Goal: Check status: Verify the current state of an ongoing process or item

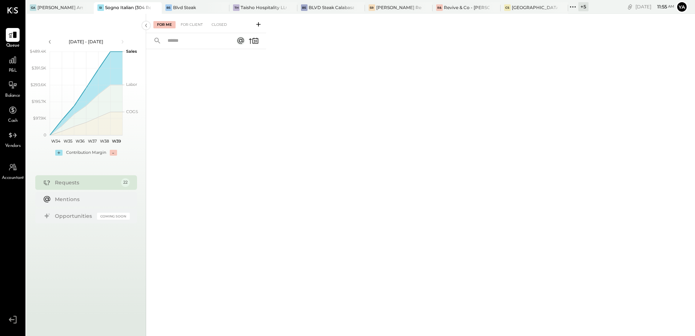
click at [127, 3] on div "SI Sogno Italian (304 Restaurant)" at bounding box center [128, 8] width 68 height 12
click at [200, 25] on div "For Client" at bounding box center [191, 24] width 29 height 7
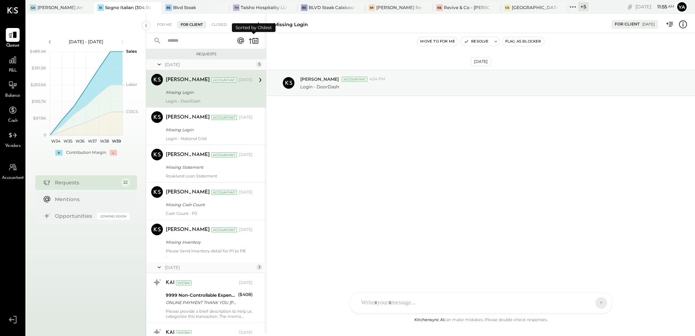
click at [251, 42] on icon at bounding box center [254, 41] width 10 height 10
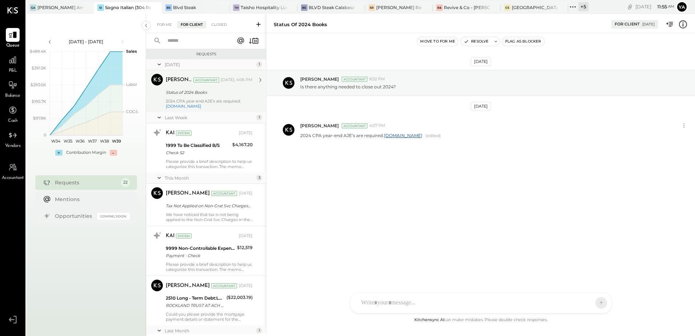
click at [232, 107] on div "2024 CPA year-end AJE’s are required. [DOMAIN_NAME]" at bounding box center [209, 104] width 87 height 10
